Goal: Book appointment/travel/reservation

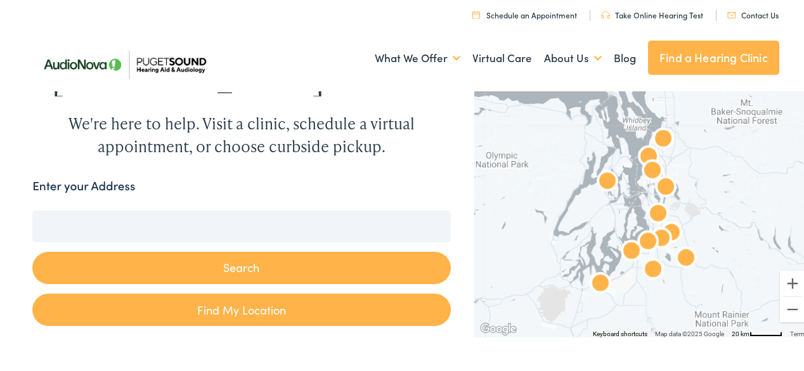
scroll to position [101, 0]
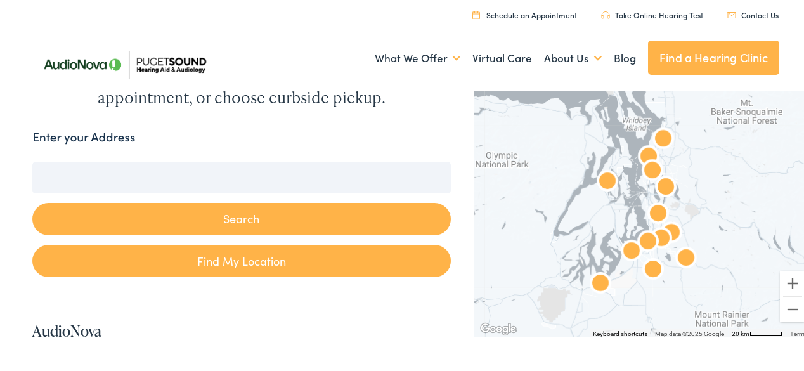
click at [136, 166] on input "Enter your Address" at bounding box center [241, 176] width 418 height 32
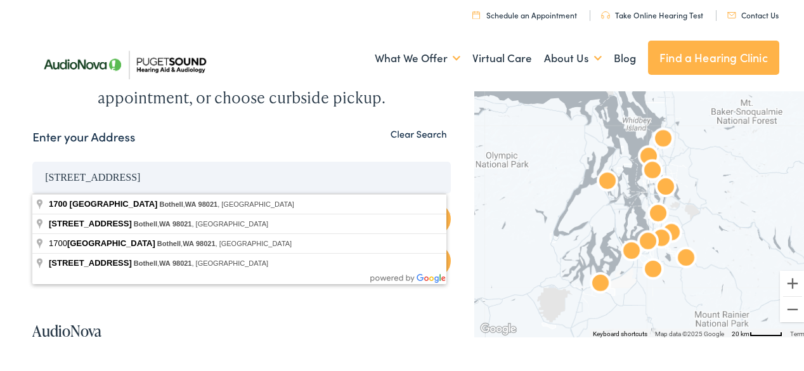
type input "[STREET_ADDRESS]"
click at [32, 201] on button "Search" at bounding box center [241, 217] width 418 height 32
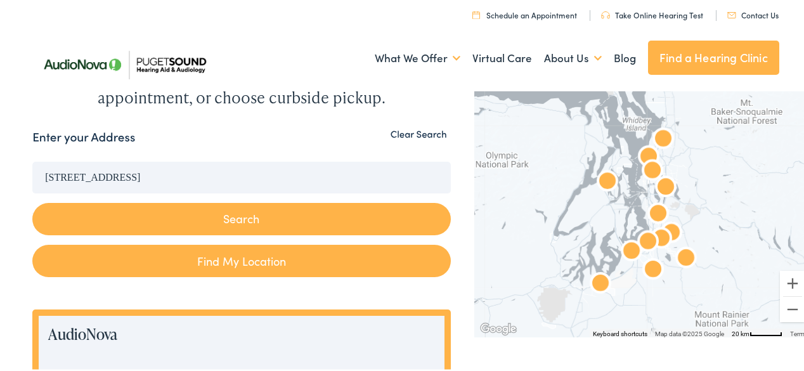
click at [218, 218] on button "Search" at bounding box center [241, 217] width 418 height 32
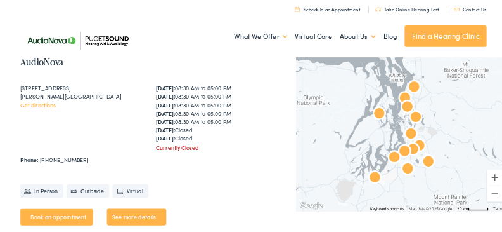
scroll to position [1015, 0]
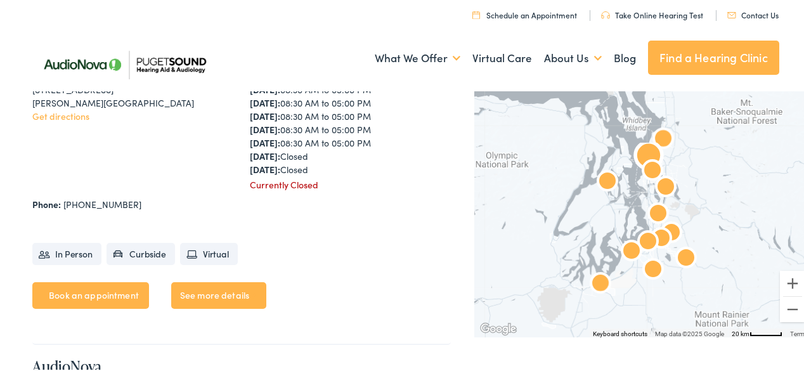
click at [48, 116] on link "Get directions" at bounding box center [60, 114] width 57 height 13
click at [74, 292] on link "Book an appointment" at bounding box center [90, 293] width 117 height 27
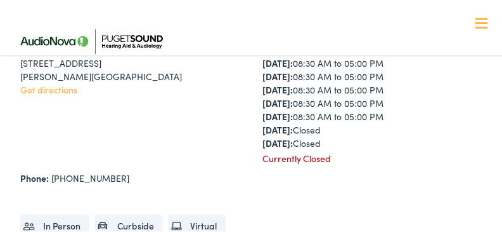
scroll to position [1205, 0]
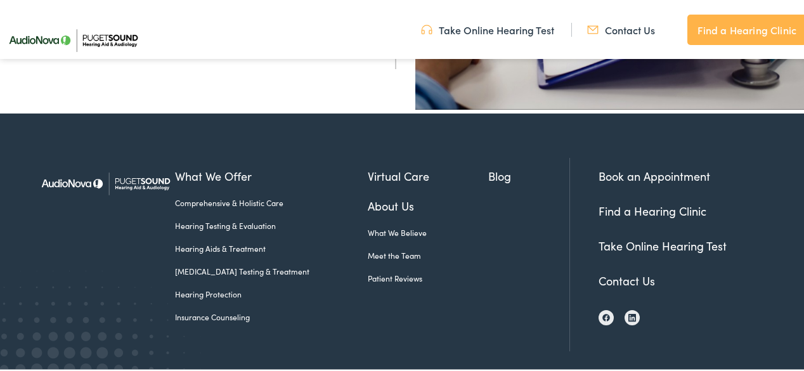
scroll to position [505, 0]
